Goal: Task Accomplishment & Management: Manage account settings

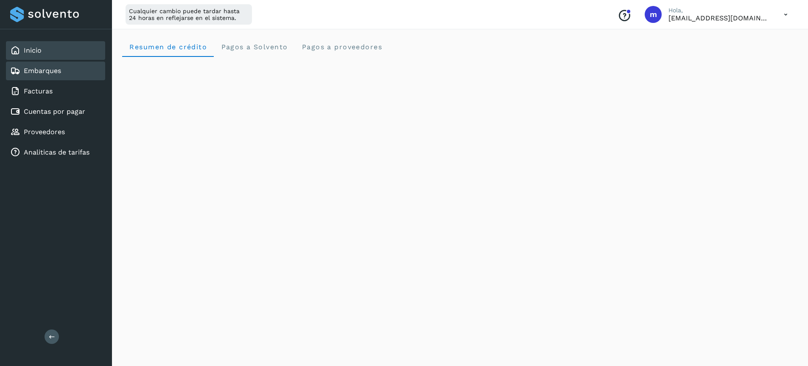
click at [34, 73] on link "Embarques" at bounding box center [42, 71] width 37 height 8
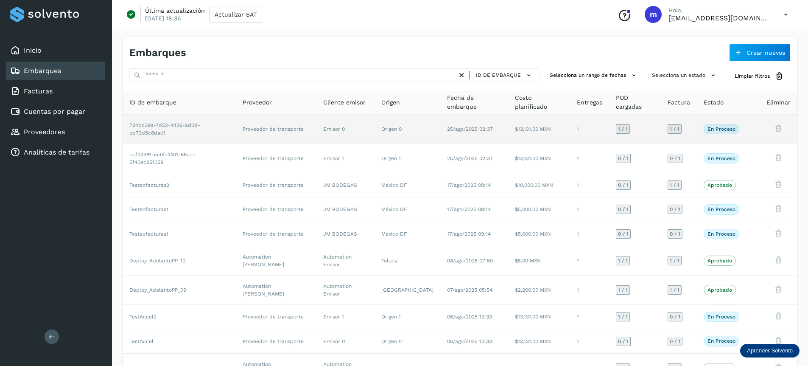
click at [440, 132] on td "25/ago/2025 02:37" at bounding box center [474, 129] width 68 height 29
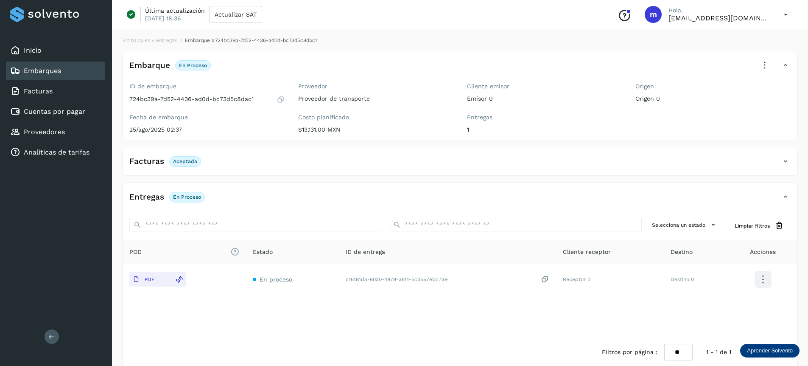
click at [765, 66] on icon at bounding box center [765, 65] width 19 height 19
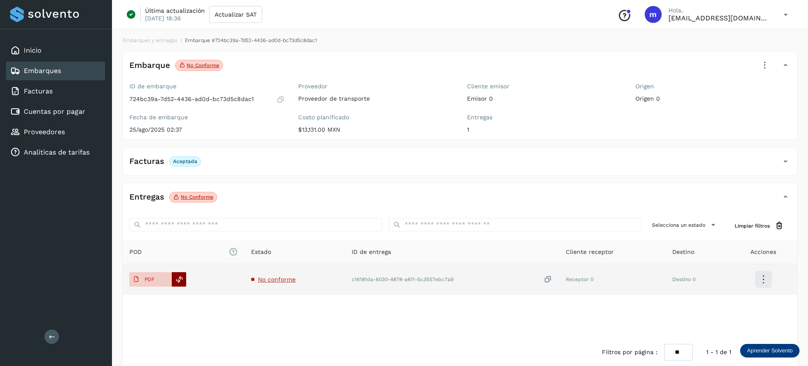
click at [180, 280] on icon at bounding box center [180, 279] width 8 height 8
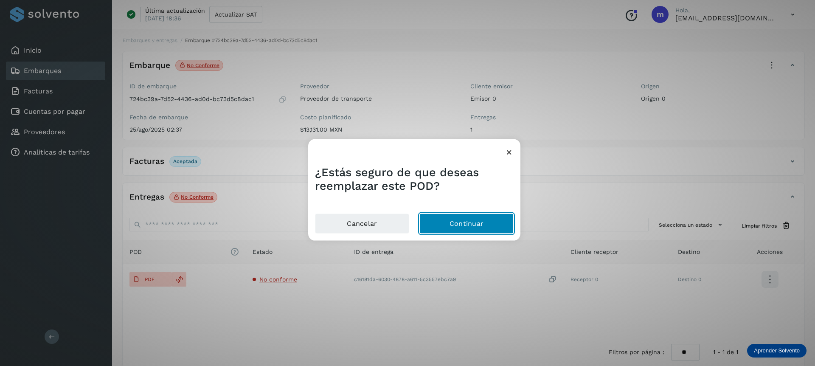
click at [470, 216] on button "Continuar" at bounding box center [466, 223] width 94 height 20
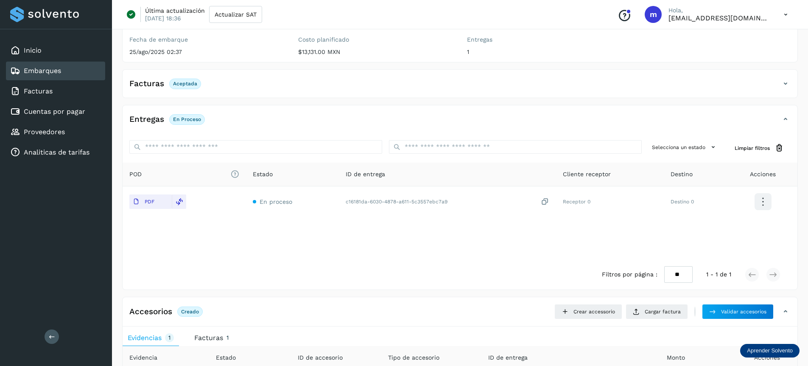
scroll to position [160, 0]
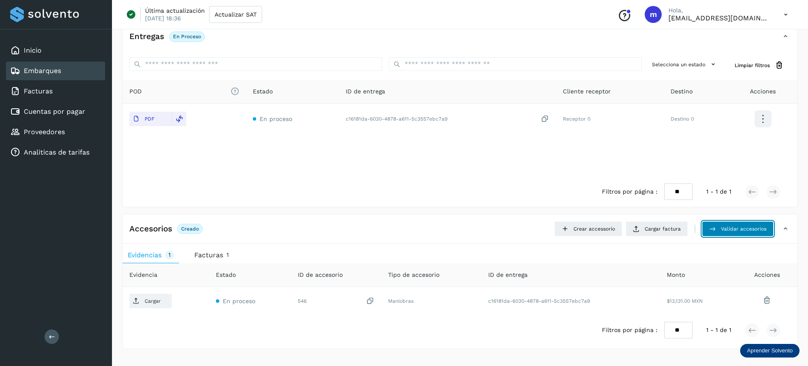
click at [724, 227] on span "Validar accesorios" at bounding box center [743, 229] width 45 height 8
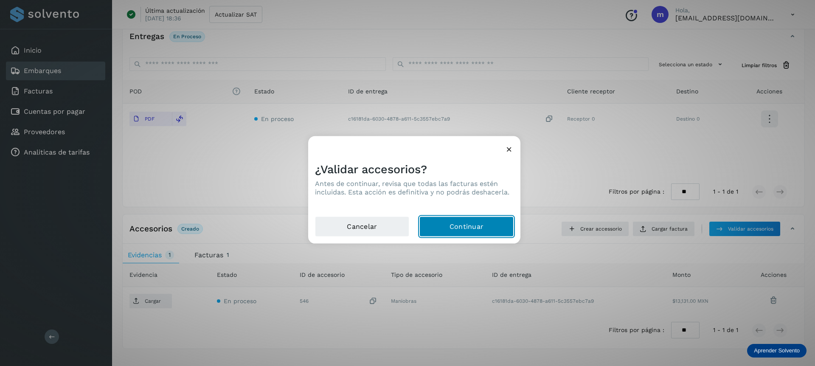
click at [459, 232] on button "Continuar" at bounding box center [466, 226] width 94 height 20
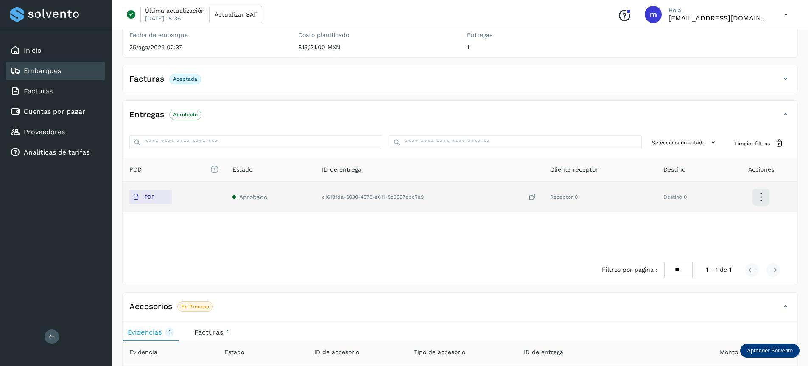
scroll to position [0, 0]
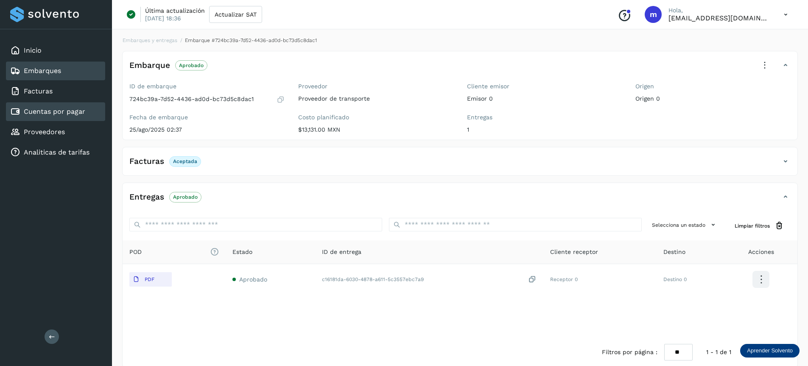
click at [35, 111] on link "Cuentas por pagar" at bounding box center [55, 111] width 62 height 8
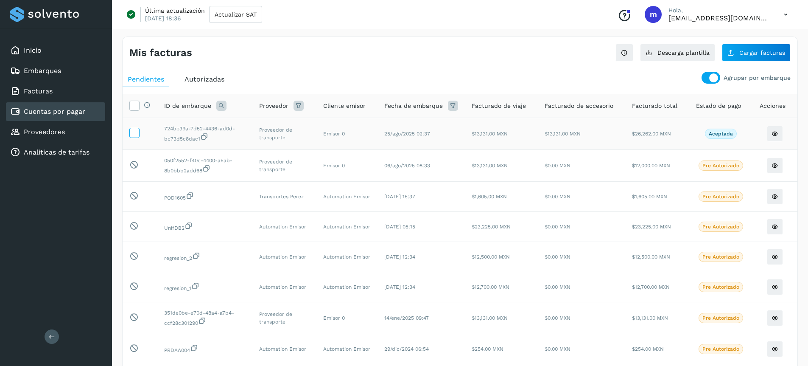
click at [133, 131] on icon at bounding box center [134, 132] width 9 height 9
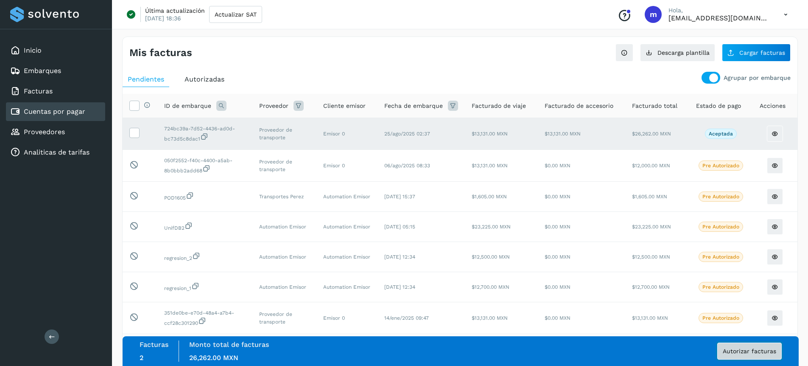
click at [739, 350] on span "Autorizar facturas" at bounding box center [749, 351] width 53 height 6
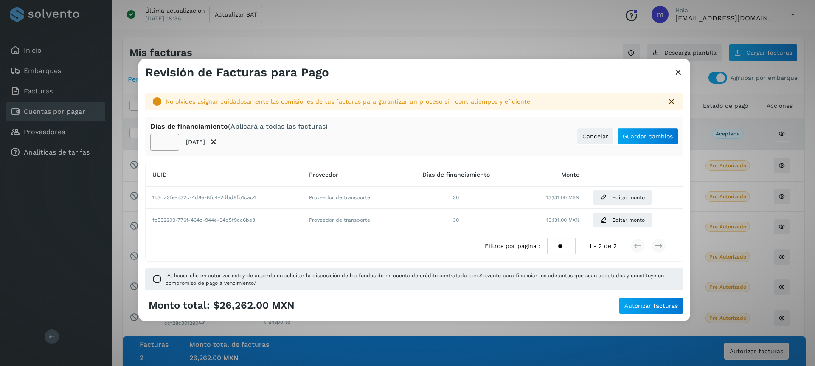
click at [171, 144] on input "**" at bounding box center [164, 142] width 29 height 17
click at [170, 147] on input "**" at bounding box center [164, 142] width 29 height 17
click at [170, 143] on input "**" at bounding box center [164, 142] width 29 height 17
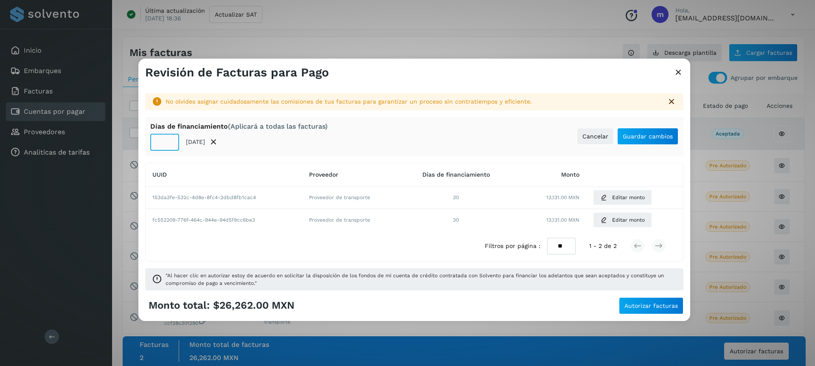
click at [170, 143] on input "**" at bounding box center [164, 142] width 29 height 17
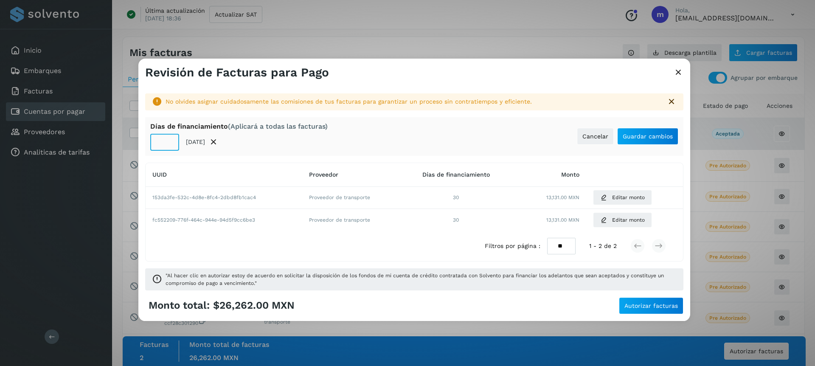
click at [170, 143] on input "**" at bounding box center [164, 142] width 29 height 17
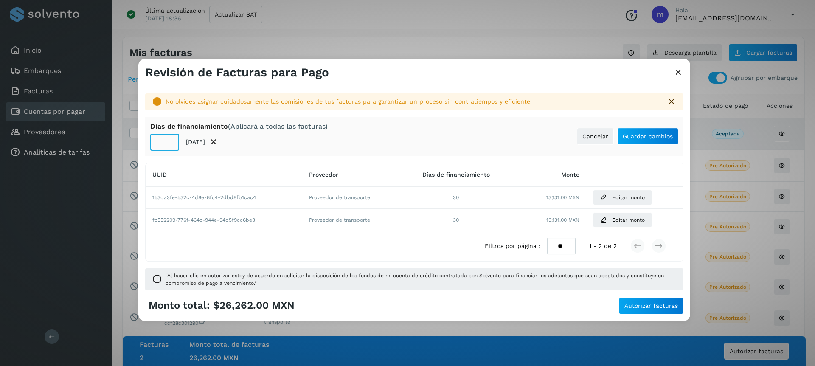
click at [170, 143] on input "**" at bounding box center [164, 142] width 29 height 17
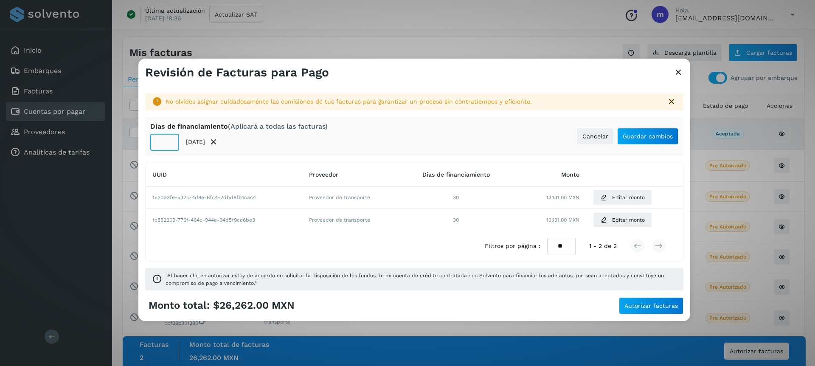
type input "**"
click at [170, 143] on input "**" at bounding box center [164, 142] width 29 height 17
click at [644, 130] on button "Guardar cambios" at bounding box center [647, 136] width 61 height 17
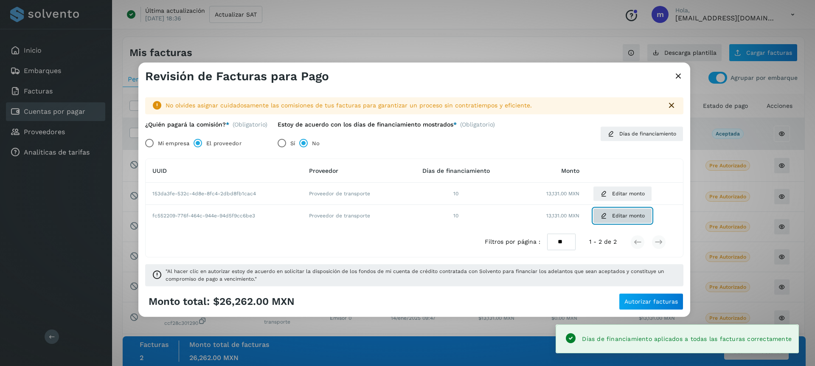
click at [619, 217] on span "Editar monto" at bounding box center [628, 216] width 33 height 8
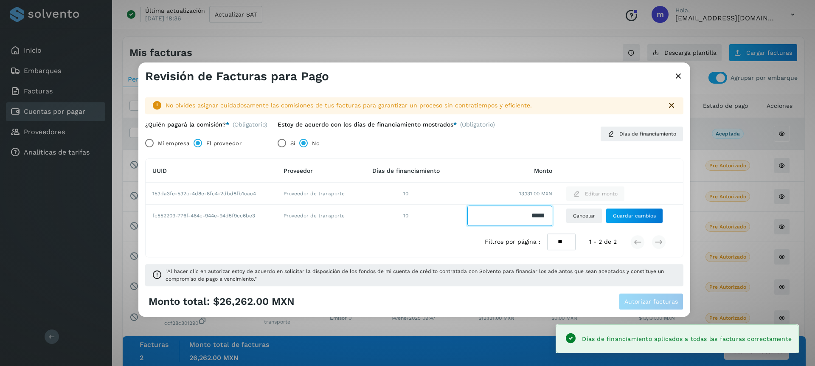
click at [530, 215] on input "Facturas" at bounding box center [509, 216] width 85 height 20
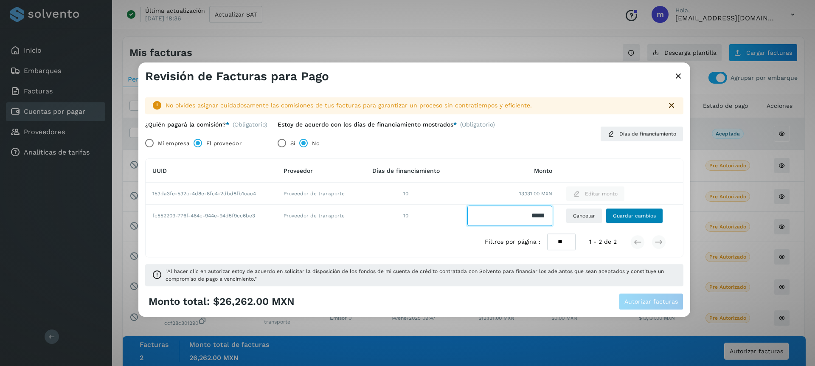
type input "*****"
click at [639, 219] on span "Guardar cambios" at bounding box center [634, 216] width 43 height 8
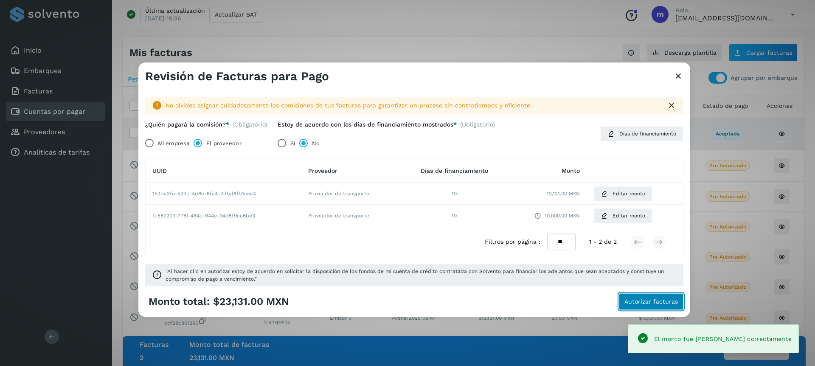
click at [649, 304] on span "Autorizar facturas" at bounding box center [650, 302] width 53 height 6
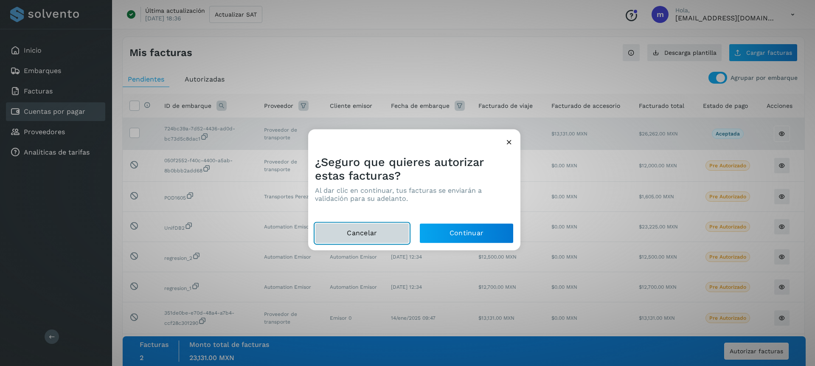
click at [335, 231] on button "Cancelar" at bounding box center [362, 233] width 94 height 20
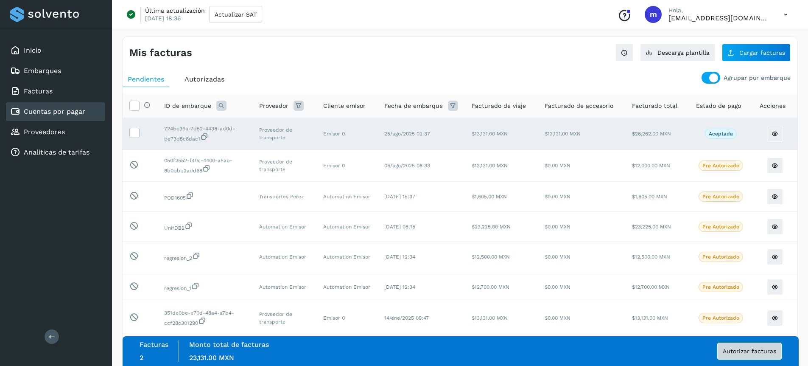
click at [745, 355] on button "Autorizar facturas" at bounding box center [749, 350] width 64 height 17
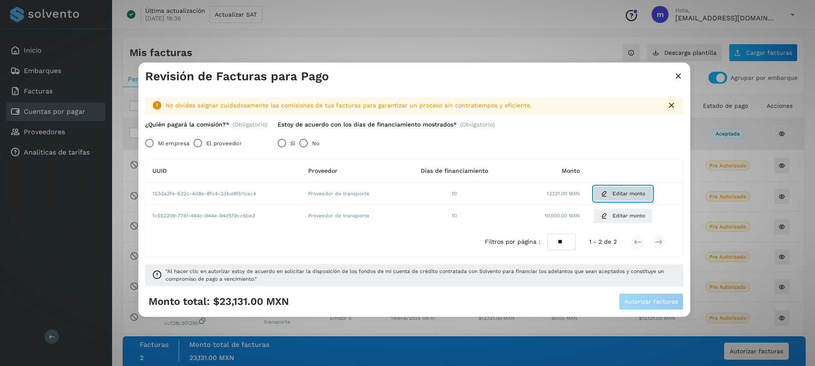
click at [612, 196] on span "Editar monto" at bounding box center [628, 194] width 33 height 8
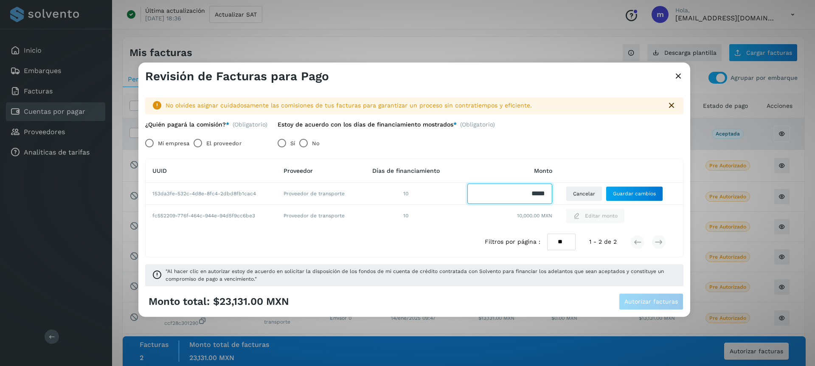
click at [532, 192] on input "Facturas" at bounding box center [509, 193] width 85 height 20
type input "*"
click at [651, 194] on span "Guardar cambios" at bounding box center [634, 194] width 43 height 8
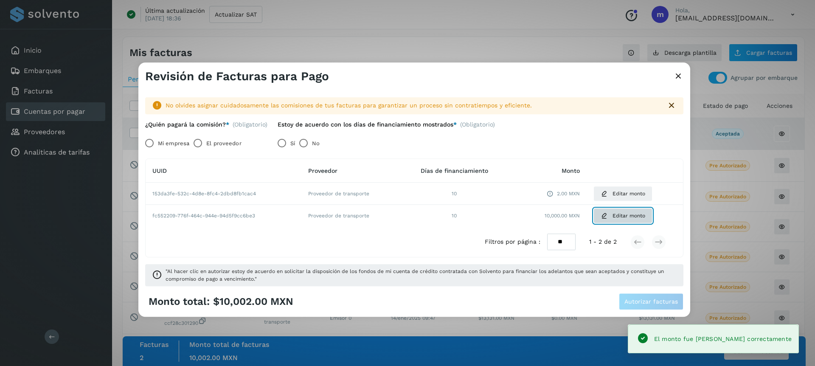
click at [609, 216] on button "Editar monto" at bounding box center [622, 215] width 59 height 15
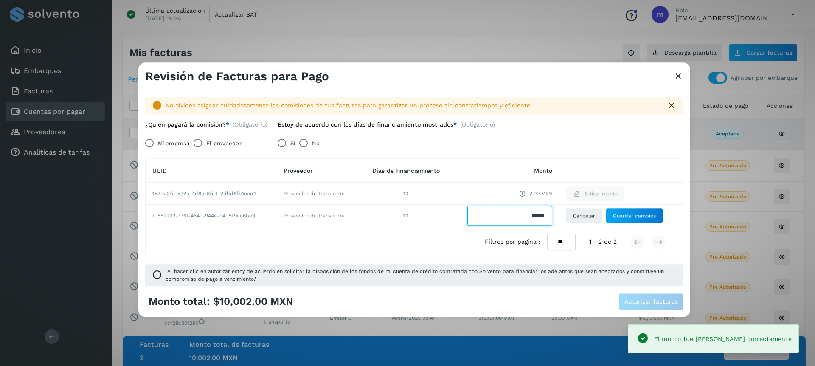
click at [530, 218] on input "Facturas" at bounding box center [509, 216] width 85 height 20
type input "*"
click at [632, 217] on span "Guardar cambios" at bounding box center [634, 216] width 43 height 8
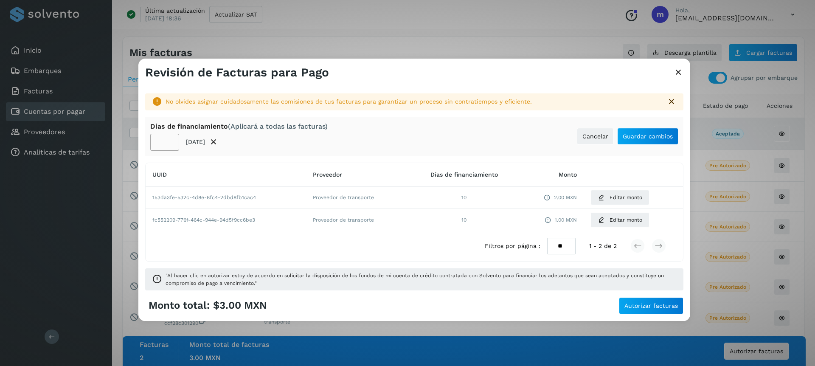
click at [161, 143] on input "**" at bounding box center [164, 142] width 29 height 17
type input "**"
click at [646, 137] on span "Guardar cambios" at bounding box center [647, 136] width 50 height 6
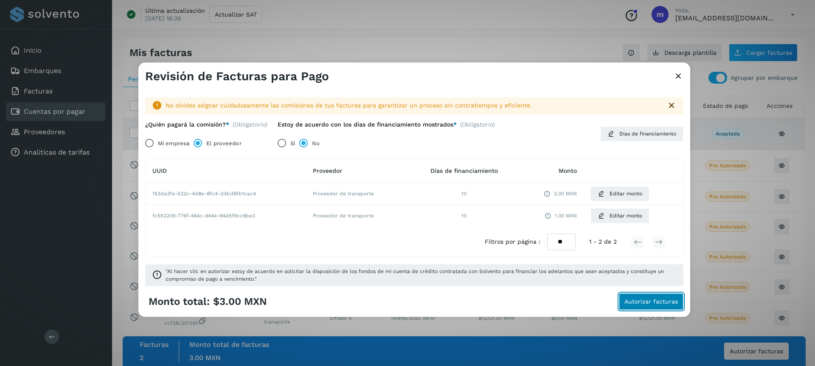
click at [648, 300] on span "Autorizar facturas" at bounding box center [650, 302] width 53 height 6
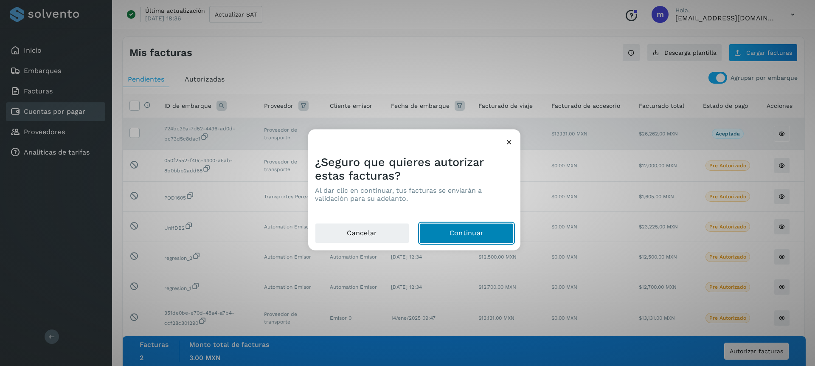
click at [468, 238] on button "Continuar" at bounding box center [466, 233] width 94 height 20
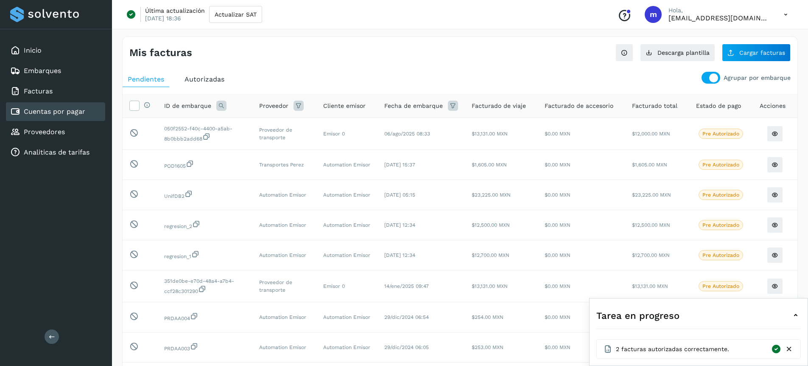
click at [199, 78] on span "Autorizadas" at bounding box center [205, 79] width 40 height 8
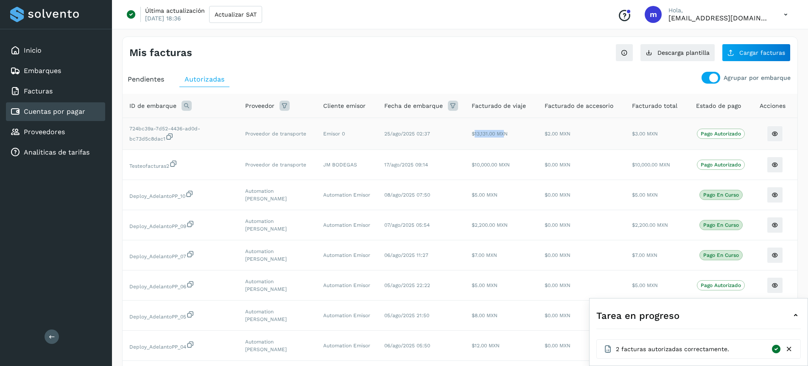
drag, startPoint x: 476, startPoint y: 134, endPoint x: 508, endPoint y: 131, distance: 31.6
click at [508, 131] on span "$13,131.00 MXN" at bounding box center [490, 134] width 36 height 6
click at [508, 133] on span "$13,131.00 MXN" at bounding box center [490, 134] width 36 height 6
drag, startPoint x: 511, startPoint y: 133, endPoint x: 466, endPoint y: 137, distance: 45.6
click at [466, 150] on tr "724bc39a-7d52-4436-ad0d-bc73d5c8dac1 Proveedor de transporte Emisor 0 25/ago/20…" at bounding box center [460, 165] width 675 height 30
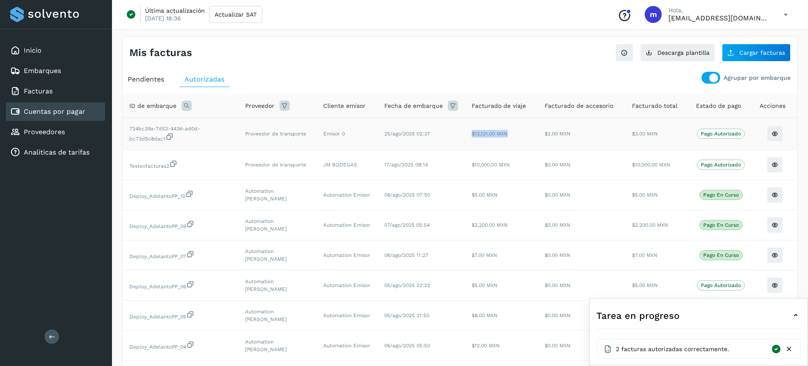
click at [475, 133] on span "$13,131.00 MXN" at bounding box center [490, 134] width 36 height 6
drag, startPoint x: 472, startPoint y: 133, endPoint x: 519, endPoint y: 133, distance: 46.7
click at [519, 133] on td "$13,131.00 MXN" at bounding box center [501, 134] width 73 height 32
click at [491, 134] on span "$13,131.00 MXN" at bounding box center [490, 134] width 36 height 6
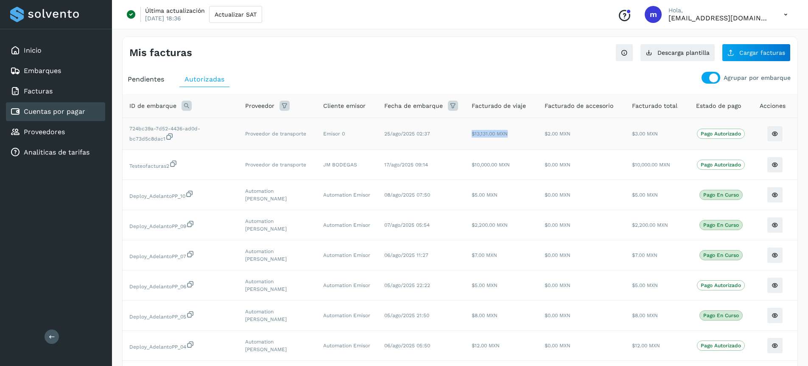
drag, startPoint x: 474, startPoint y: 133, endPoint x: 524, endPoint y: 132, distance: 49.2
click at [524, 132] on td "$13,131.00 MXN" at bounding box center [501, 134] width 73 height 32
click at [486, 134] on span "$13,131.00 MXN" at bounding box center [490, 134] width 36 height 6
drag, startPoint x: 636, startPoint y: 134, endPoint x: 663, endPoint y: 132, distance: 27.3
click at [663, 132] on td "$3.00 MXN" at bounding box center [657, 134] width 64 height 32
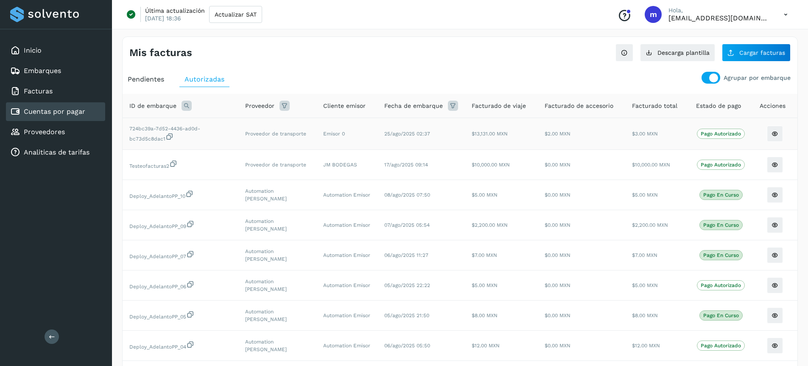
click at [660, 132] on td "$3.00 MXN" at bounding box center [657, 134] width 64 height 32
drag, startPoint x: 660, startPoint y: 132, endPoint x: 632, endPoint y: 136, distance: 28.3
click at [632, 136] on td "$3.00 MXN" at bounding box center [657, 134] width 64 height 32
